Goal: Transaction & Acquisition: Purchase product/service

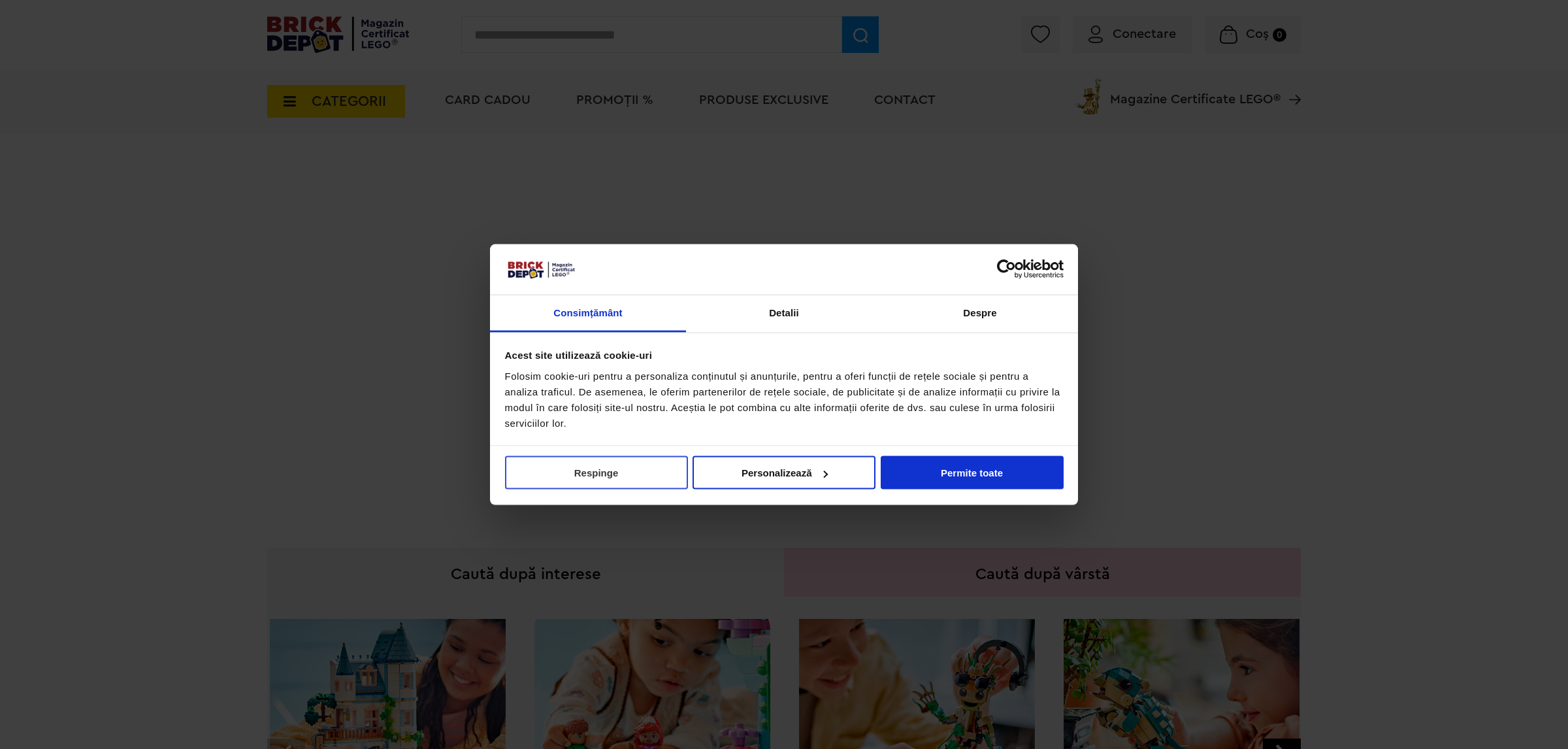
click at [616, 471] on button "Respinge" at bounding box center [596, 473] width 183 height 34
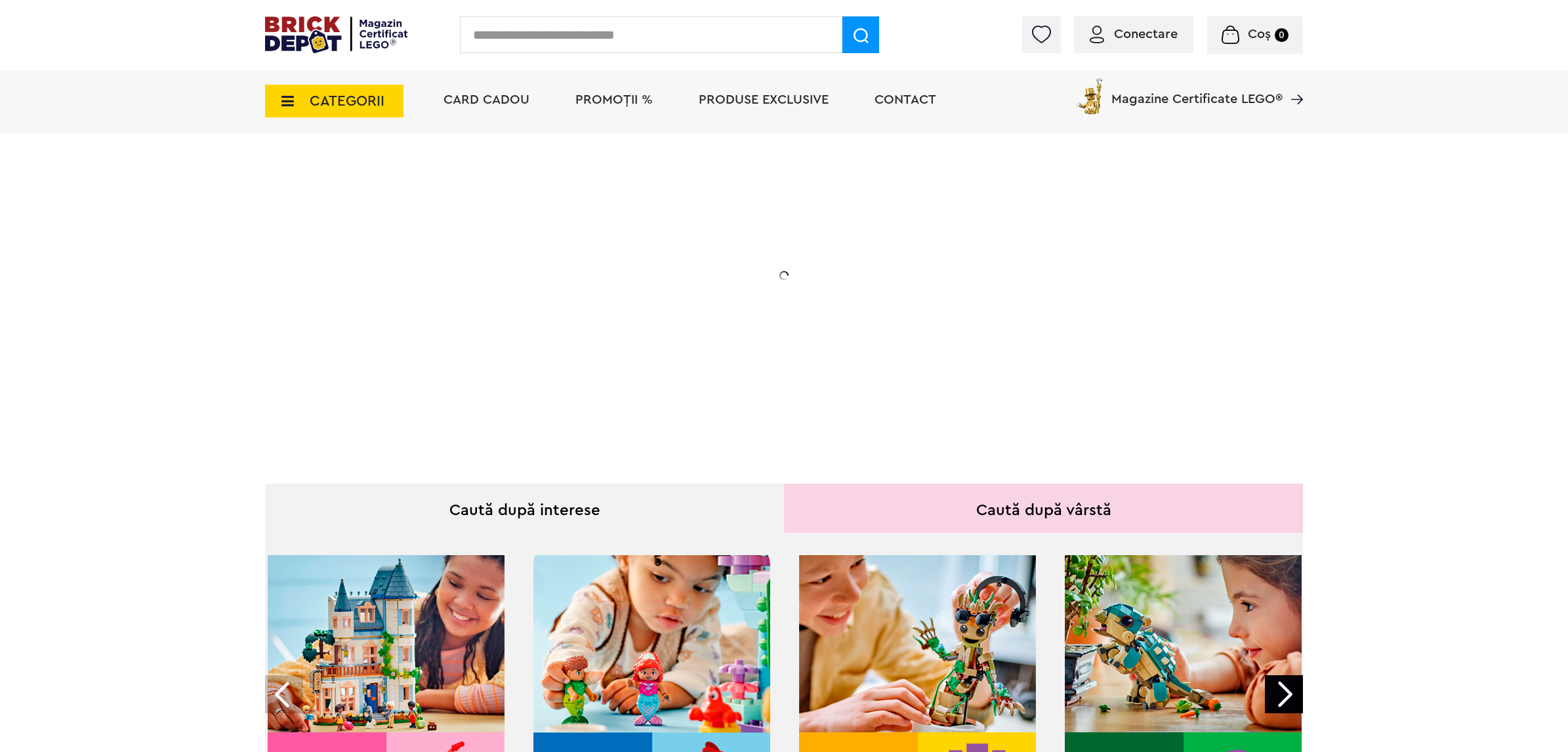
scroll to position [246, 0]
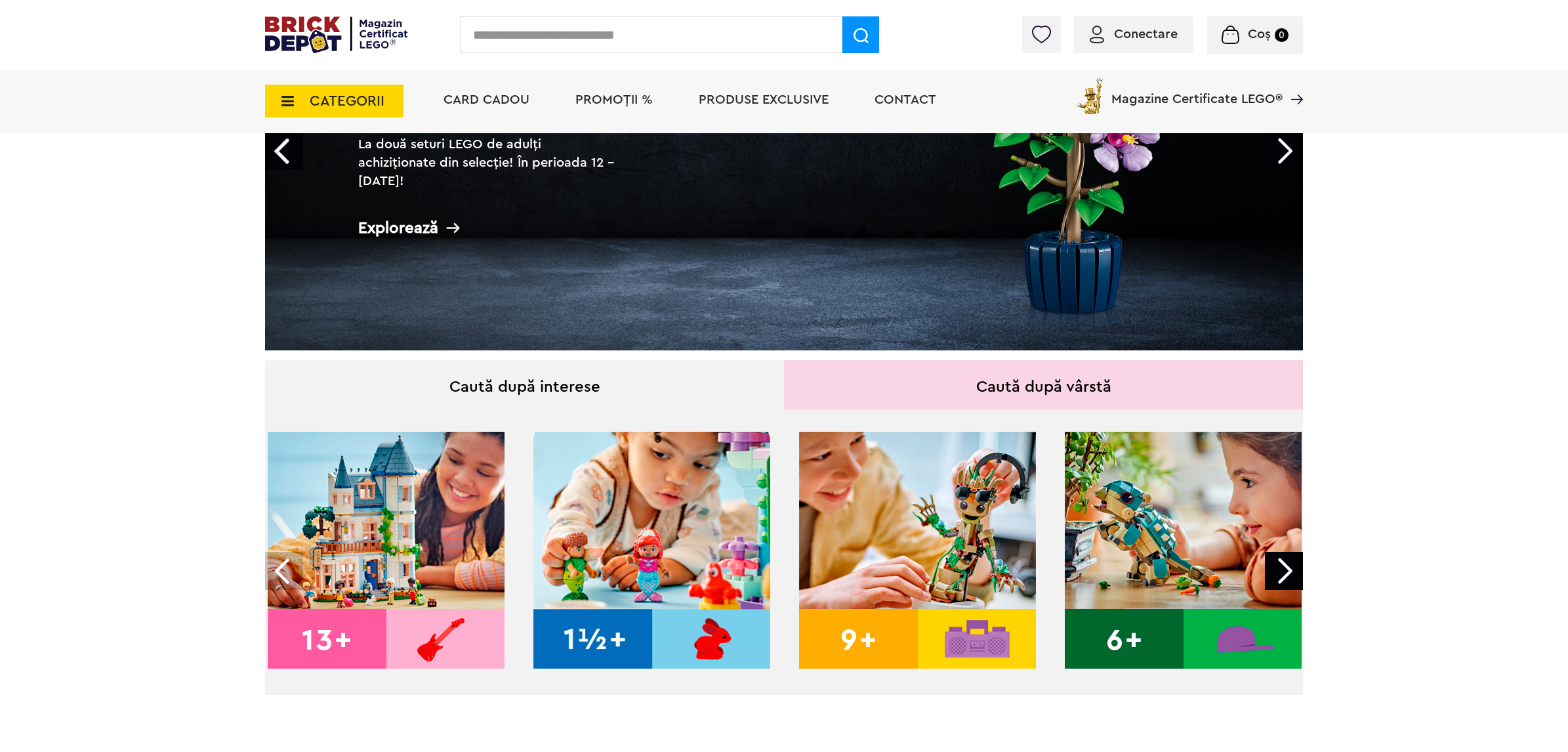
click at [1288, 579] on div at bounding box center [1284, 570] width 38 height 38
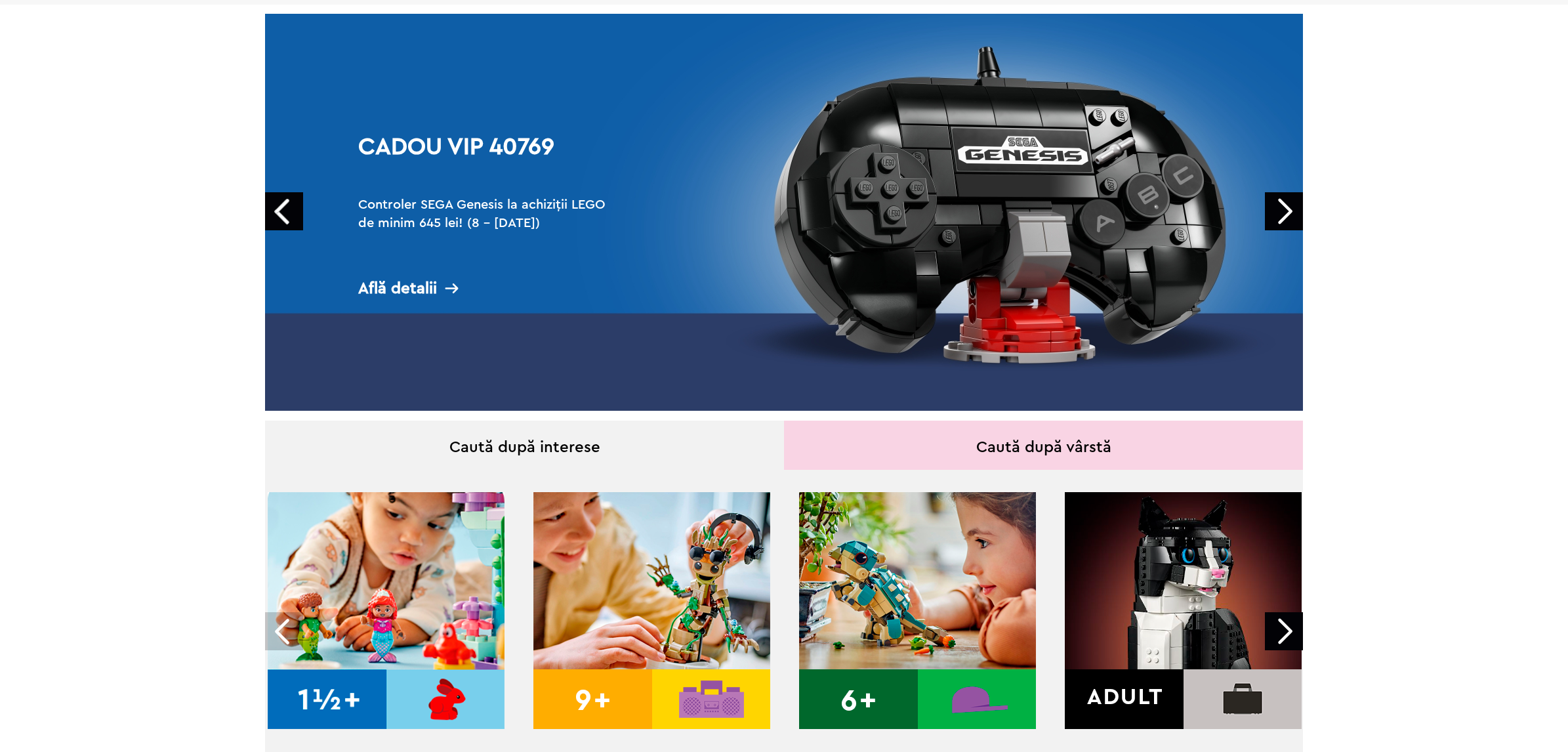
scroll to position [0, 0]
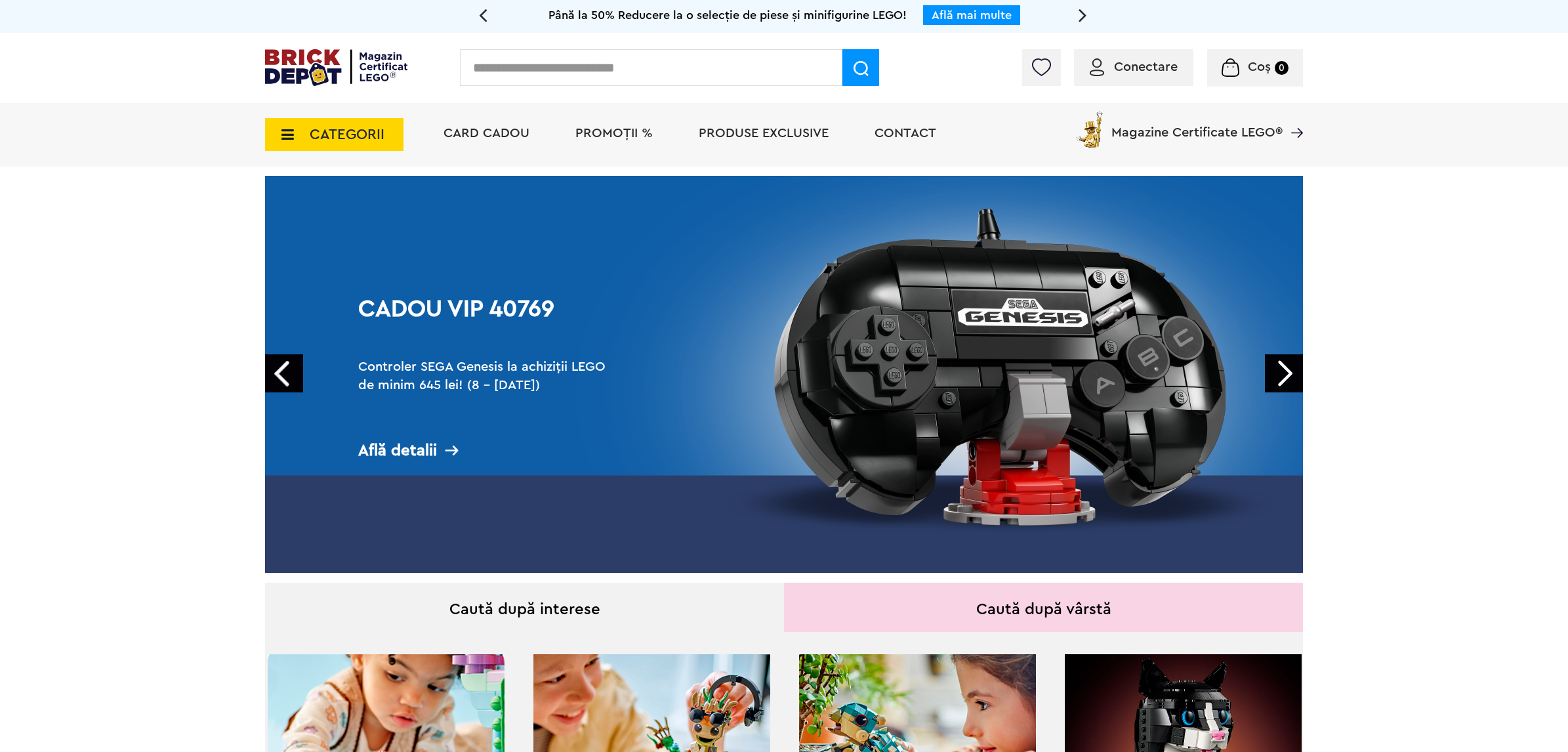
click at [1286, 368] on link "Next" at bounding box center [1284, 373] width 38 height 38
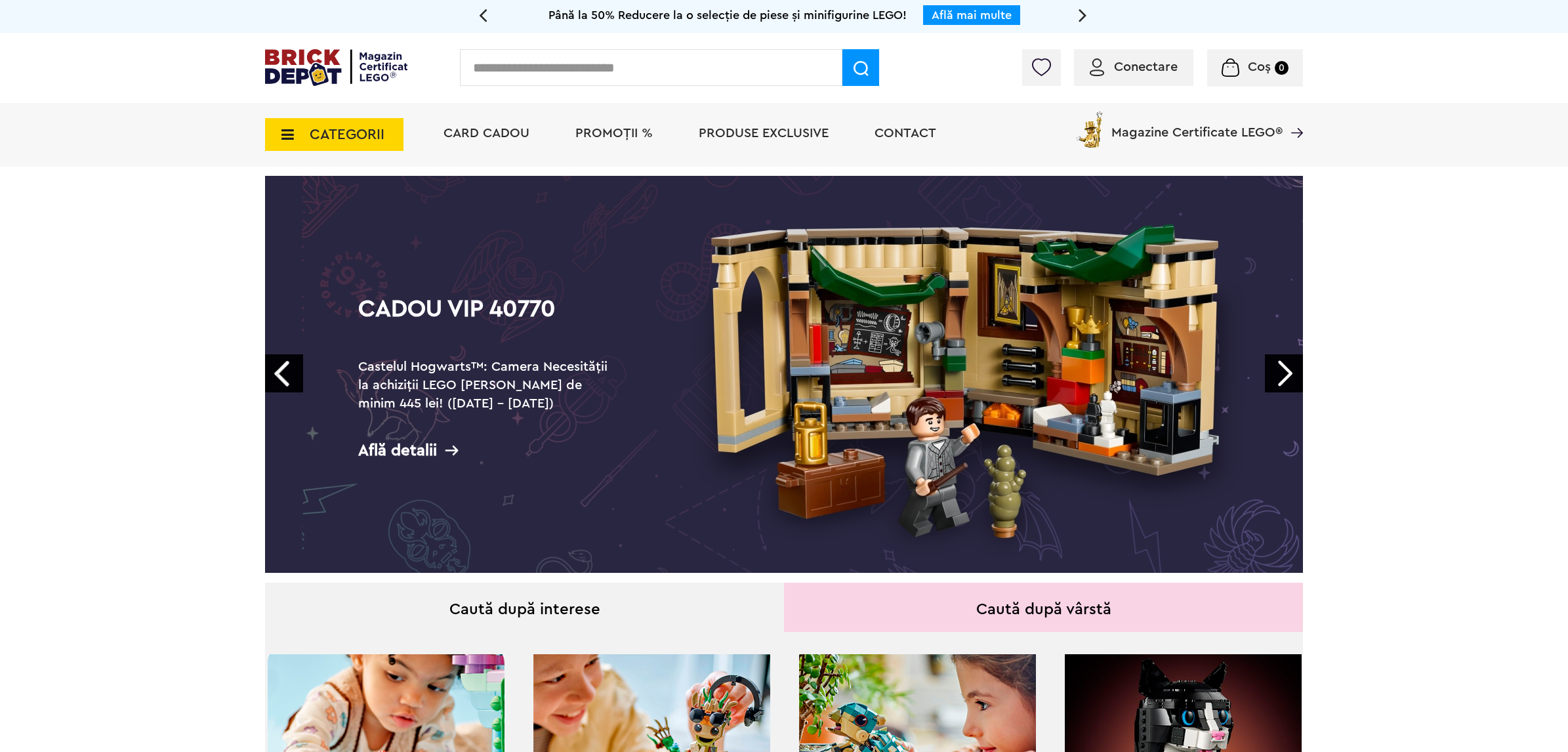
click at [1282, 369] on link "Next" at bounding box center [1284, 373] width 38 height 38
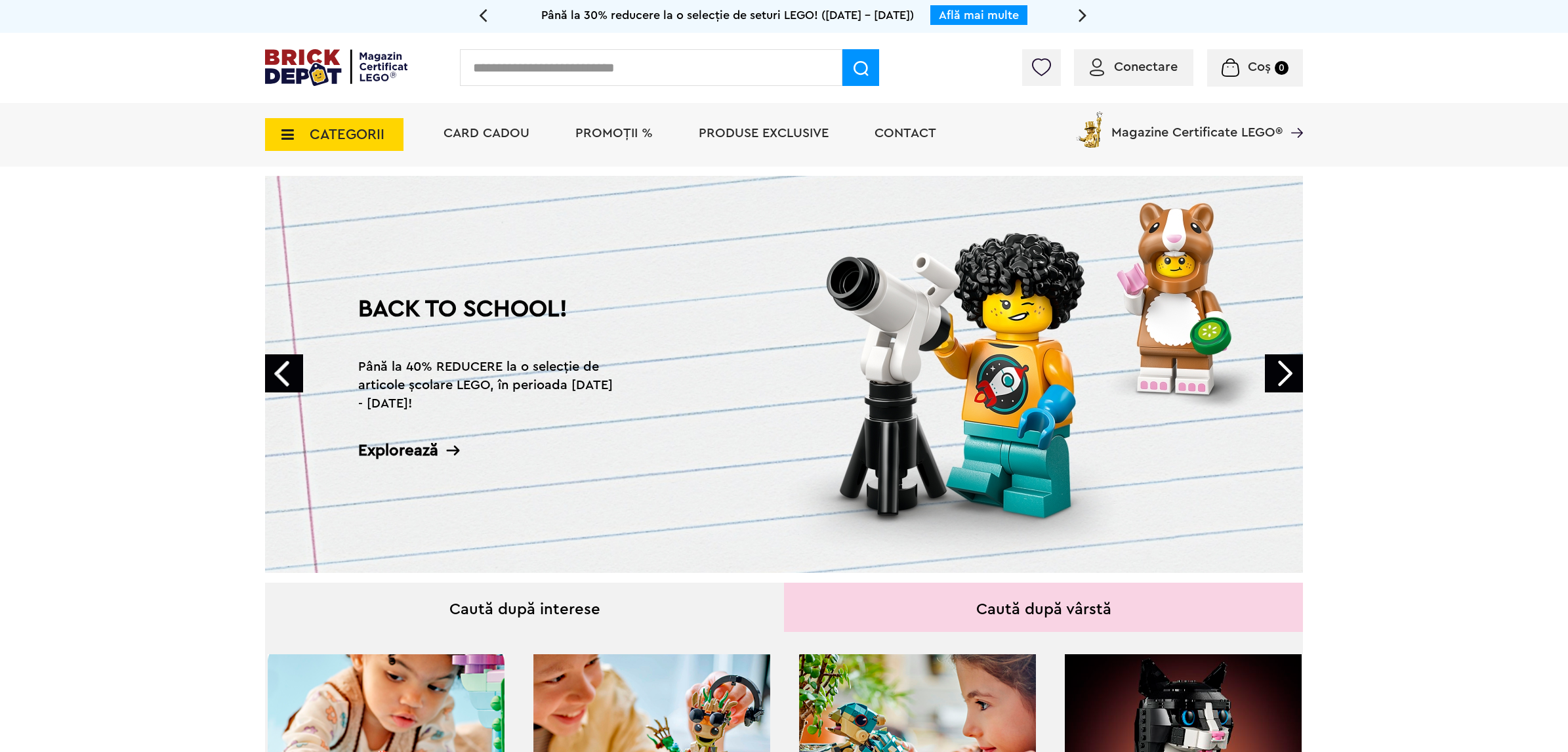
click at [279, 372] on link "Prev" at bounding box center [284, 373] width 38 height 38
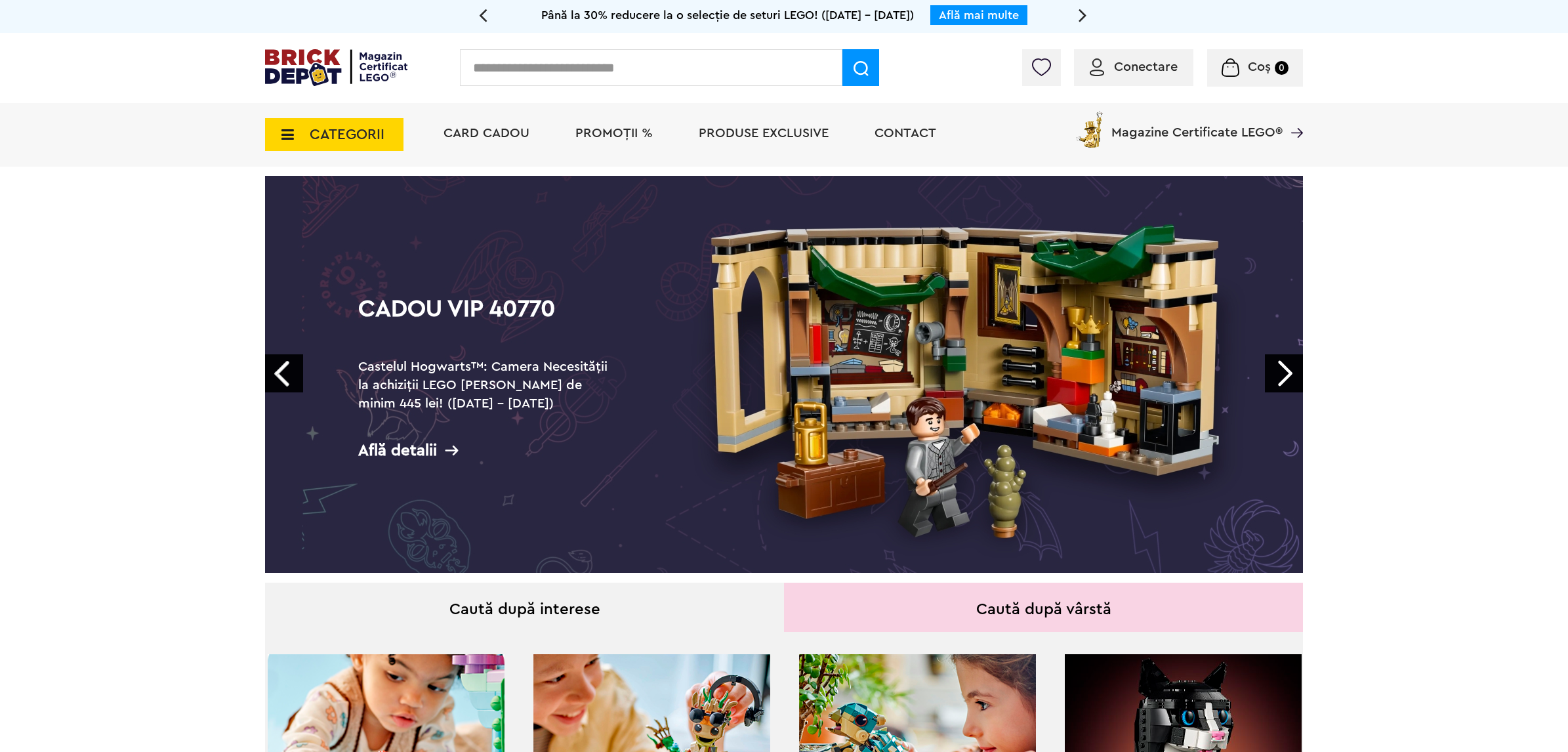
click at [1286, 383] on link "Next" at bounding box center [1284, 373] width 38 height 38
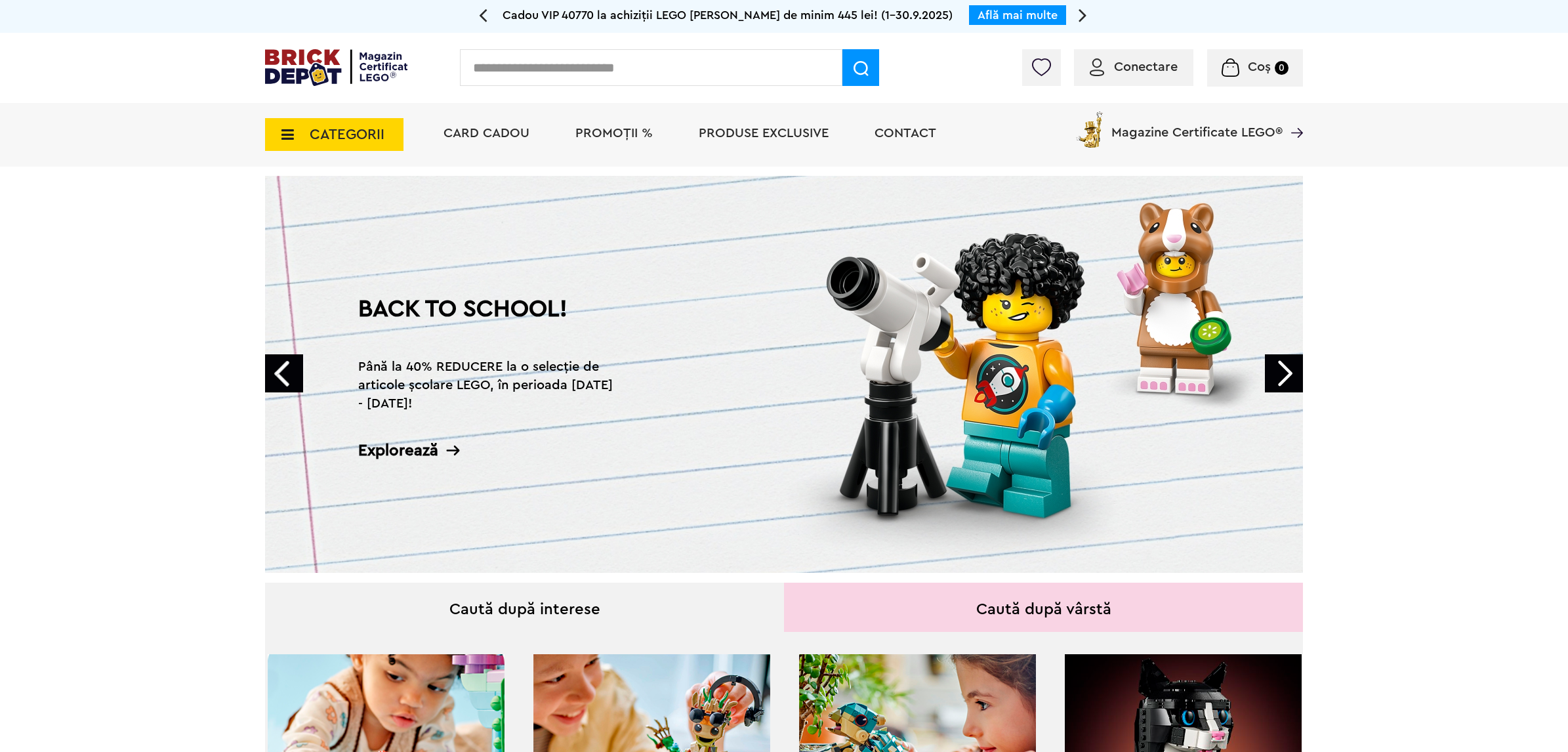
click at [1286, 376] on link "Next" at bounding box center [1284, 373] width 38 height 38
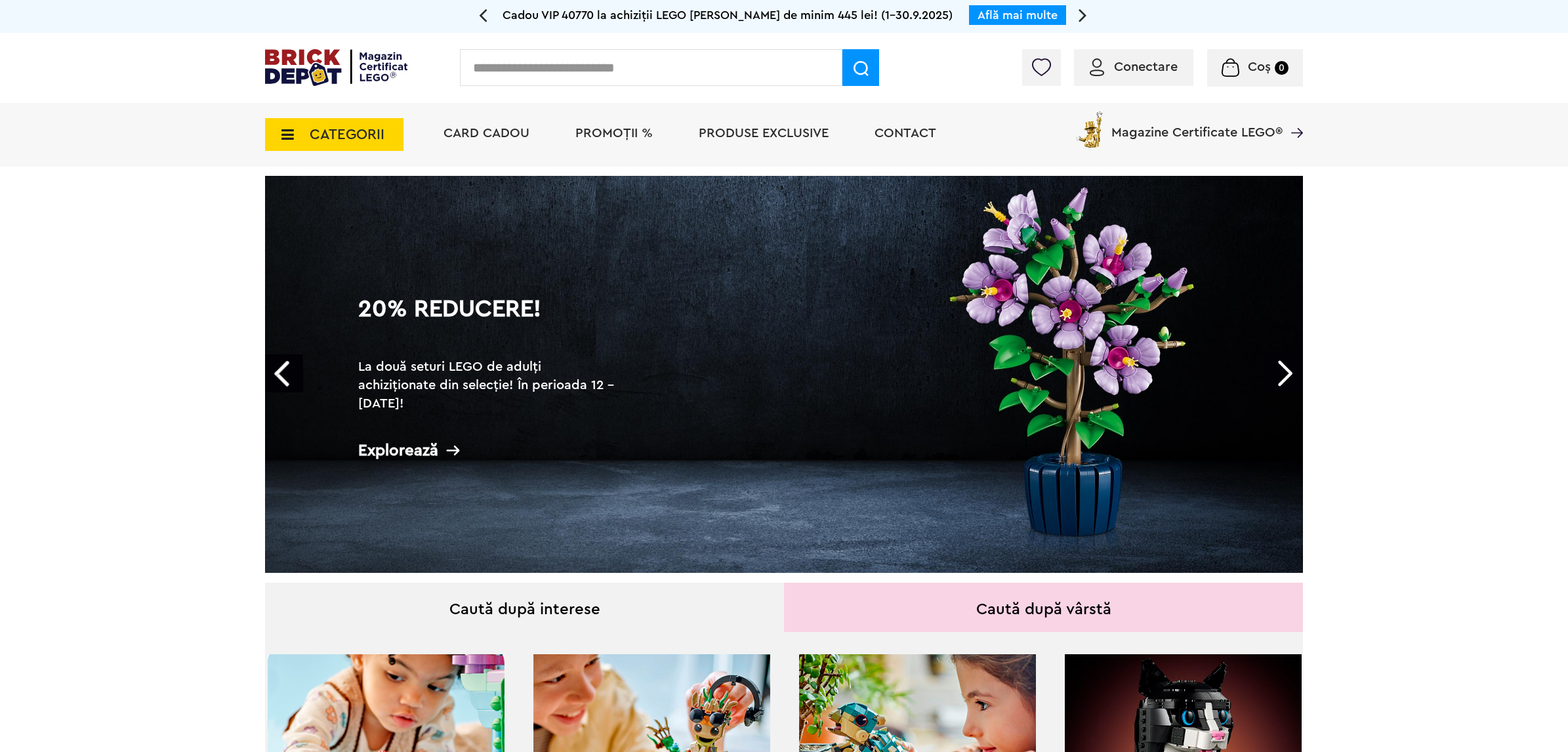
click at [1286, 376] on link "Next" at bounding box center [1284, 373] width 38 height 38
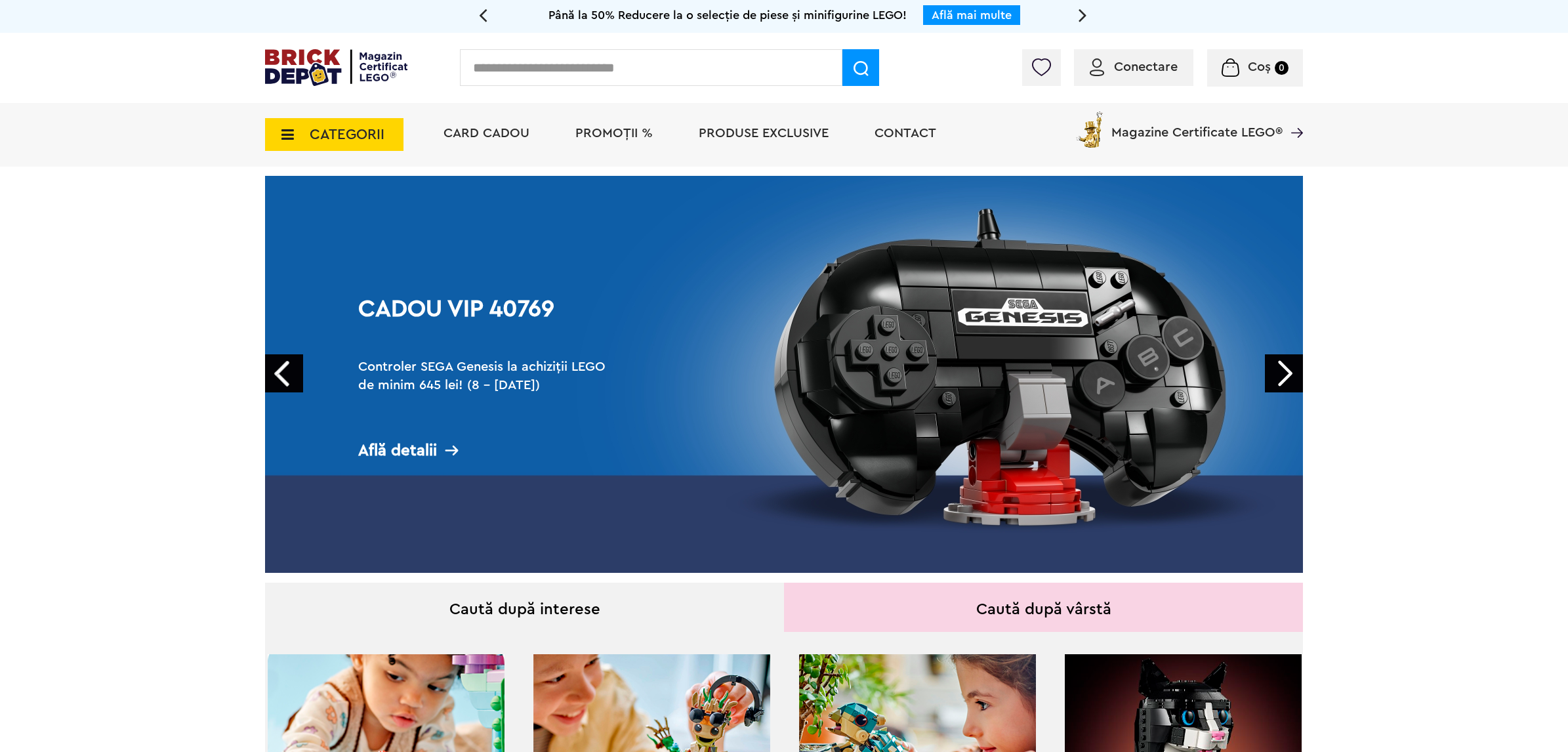
click at [1136, 72] on span "Conectare" at bounding box center [1145, 67] width 64 height 13
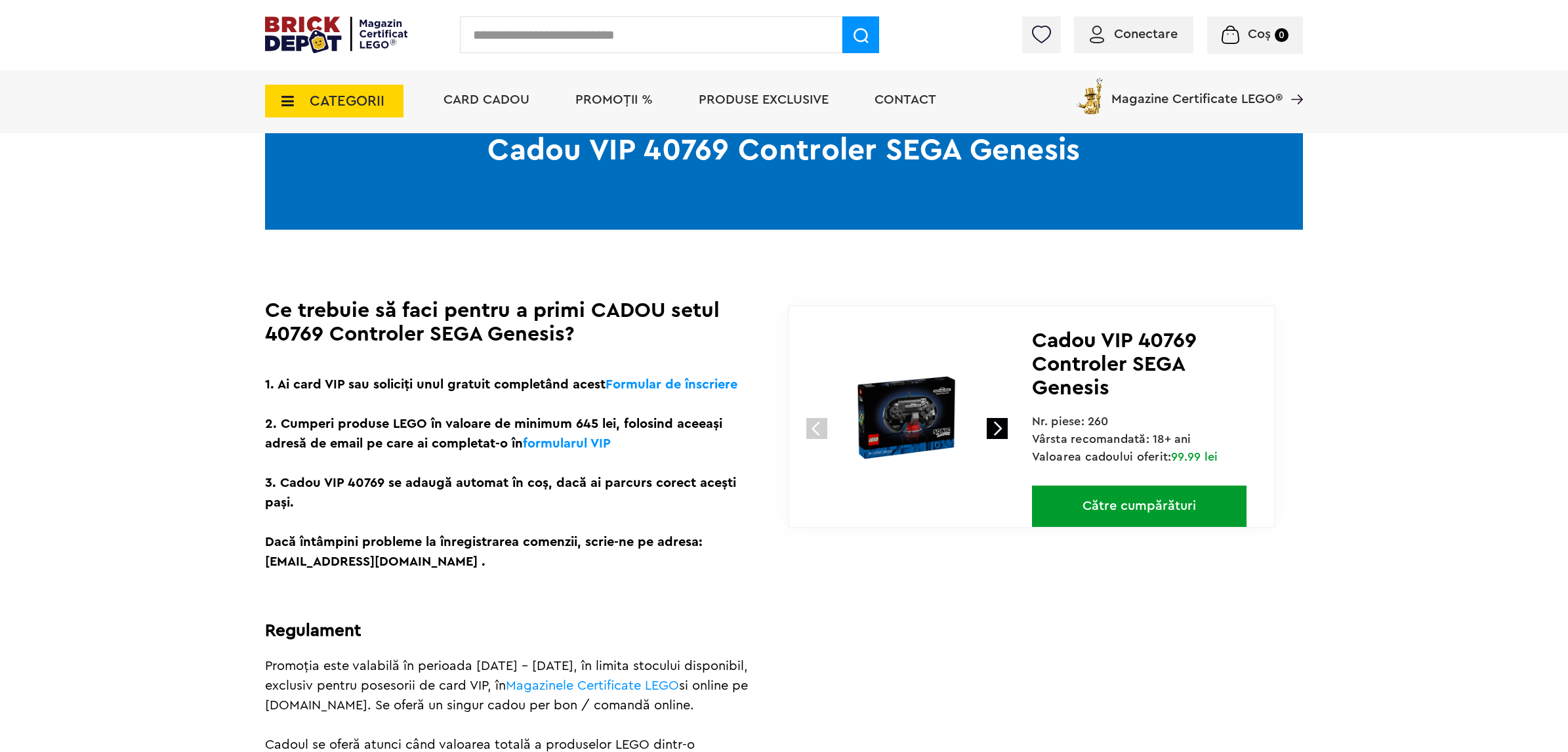
scroll to position [164, 0]
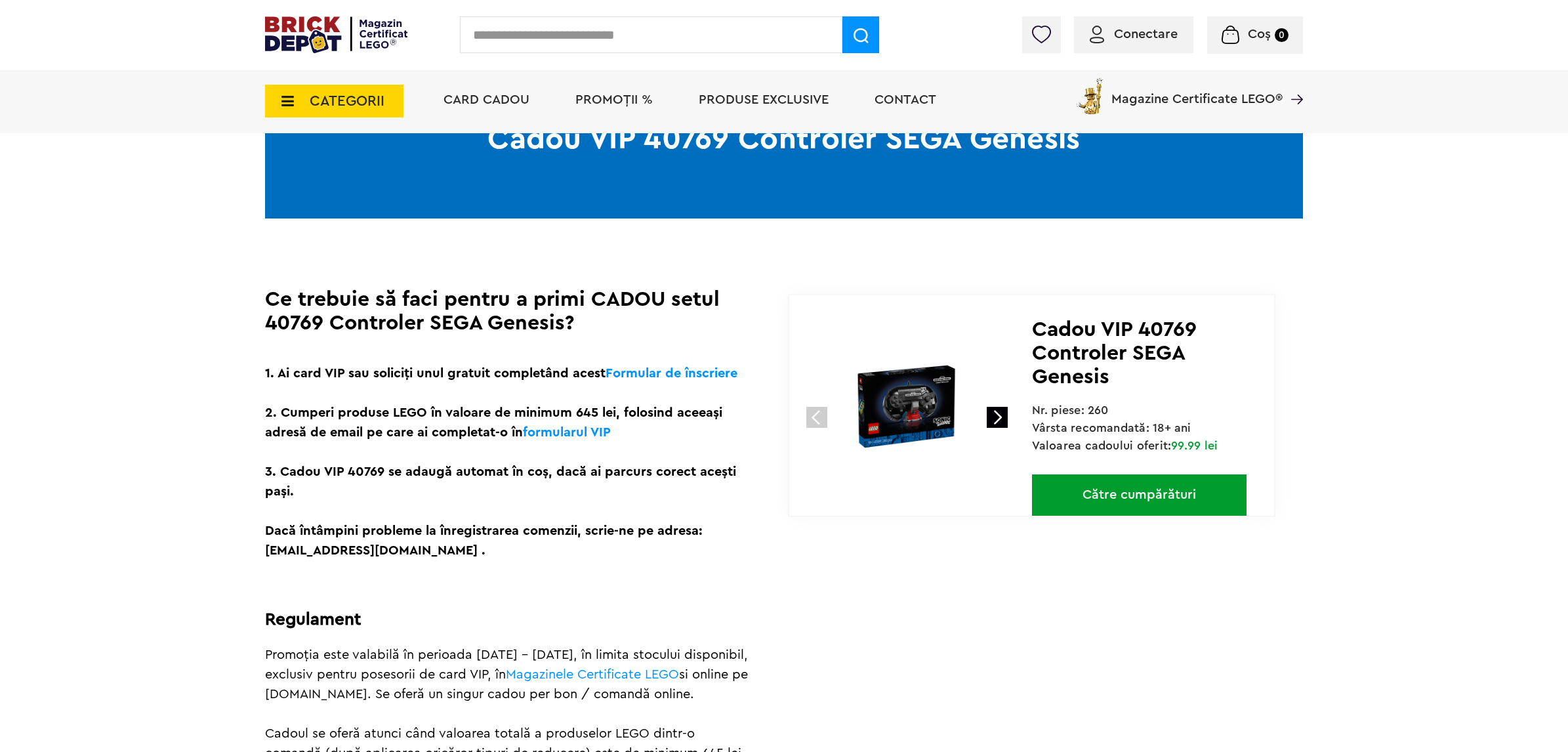
click at [907, 402] on img at bounding box center [906, 406] width 175 height 175
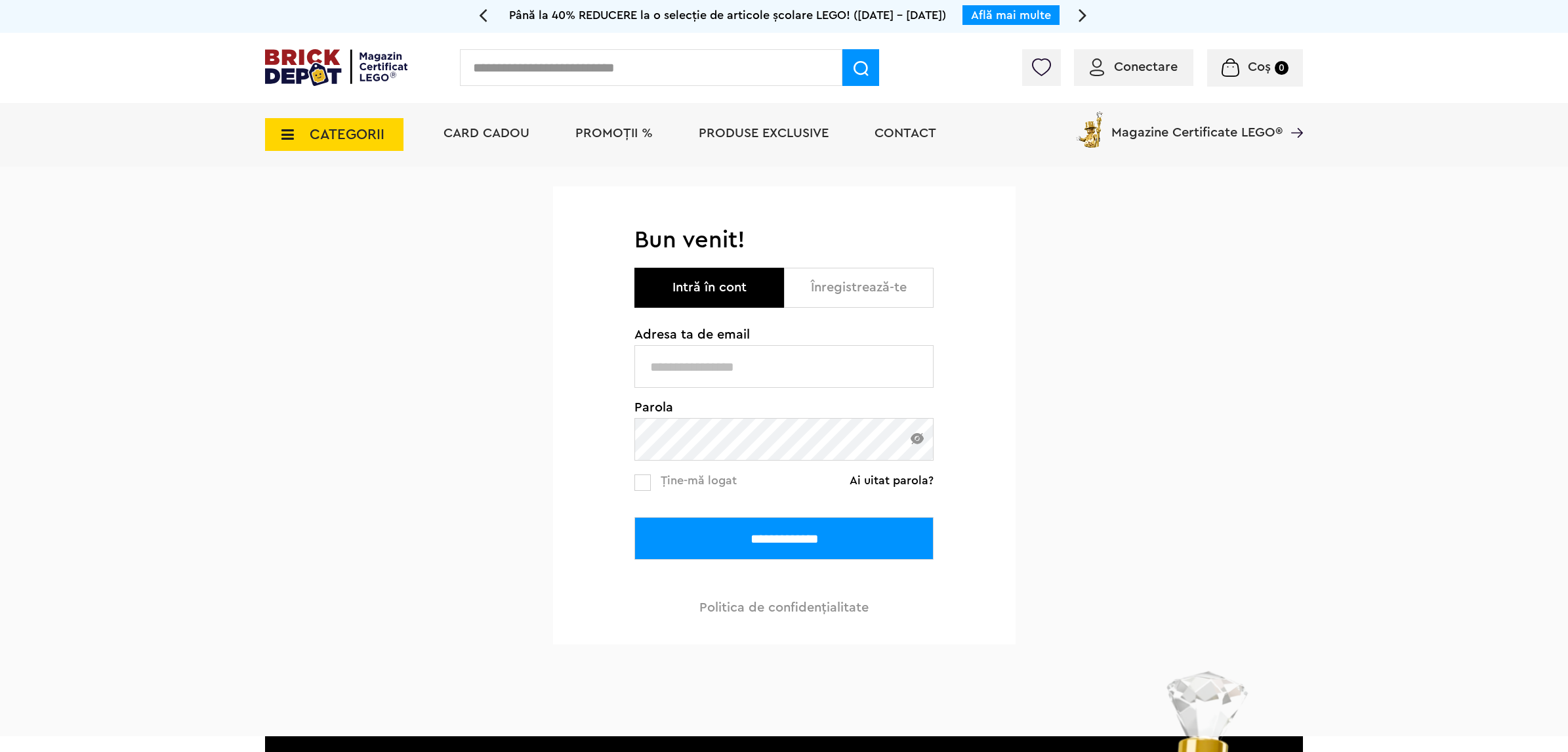
type input "**********"
click at [758, 542] on input "**********" at bounding box center [783, 538] width 299 height 42
